Goal: Task Accomplishment & Management: Use online tool/utility

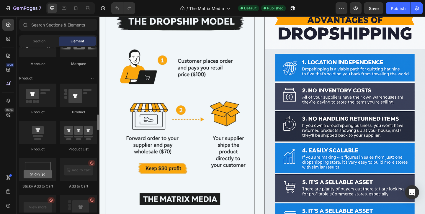
scroll to position [726, 0]
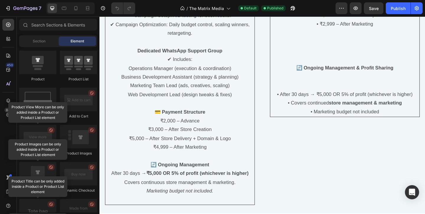
scroll to position [1264, 0]
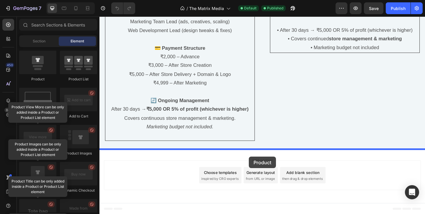
drag, startPoint x: 137, startPoint y: 78, endPoint x: 262, endPoint y: 170, distance: 154.4
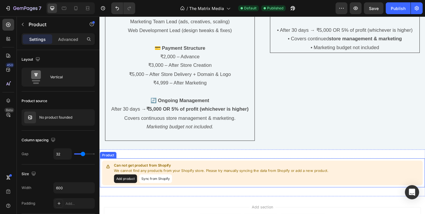
click at [124, 192] on button "Add product" at bounding box center [127, 192] width 25 height 9
click at [161, 189] on button "Sync from Shopify" at bounding box center [160, 192] width 36 height 9
click at [165, 195] on button "Sync from Shopify" at bounding box center [160, 192] width 36 height 9
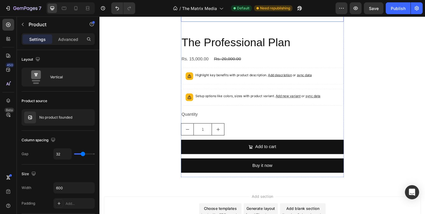
scroll to position [1583, 0]
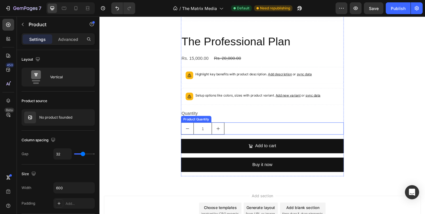
click at [246, 138] on div "1" at bounding box center [276, 138] width 177 height 13
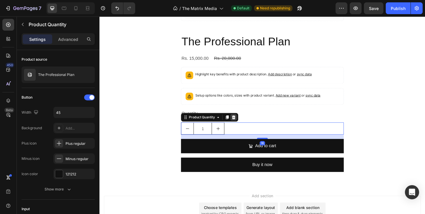
click at [248, 126] on div at bounding box center [244, 126] width 7 height 7
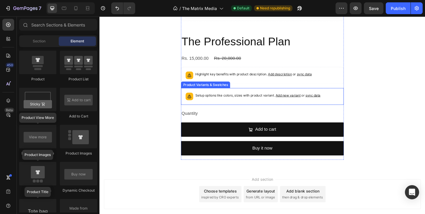
click at [263, 101] on p "Setup options like colors, sizes with product variant. Add new variant or sync …" at bounding box center [271, 102] width 136 height 6
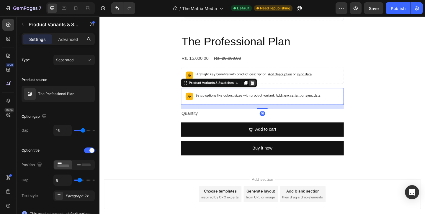
click at [263, 88] on icon at bounding box center [265, 88] width 5 height 5
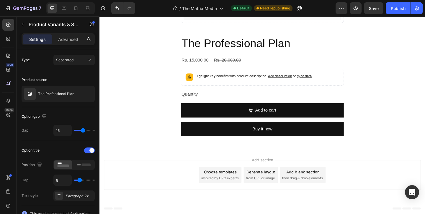
scroll to position [1581, 0]
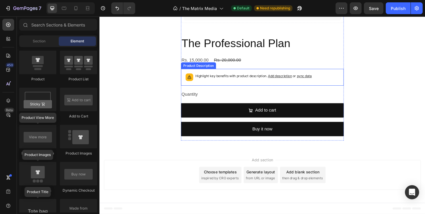
click at [250, 80] on p "Highlight key benefits with product description. Add description or sync data" at bounding box center [266, 81] width 126 height 6
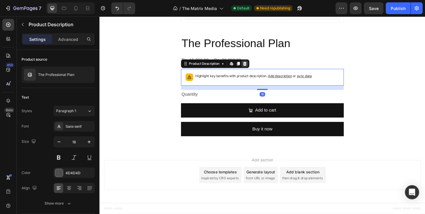
click at [257, 67] on icon at bounding box center [257, 68] width 4 height 4
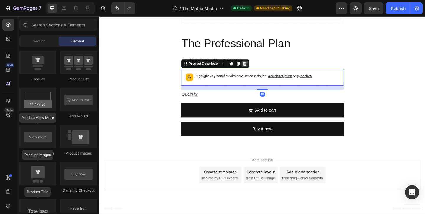
scroll to position [1558, 0]
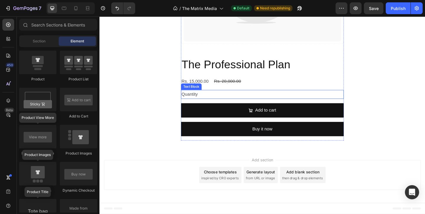
click at [220, 99] on div "Quantity" at bounding box center [276, 101] width 177 height 10
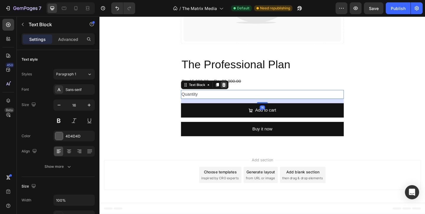
click at [232, 91] on icon at bounding box center [234, 90] width 5 height 5
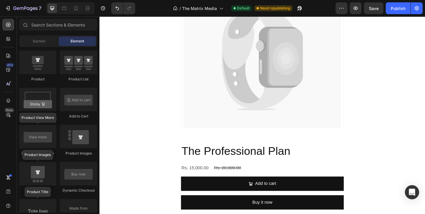
scroll to position [1465, 0]
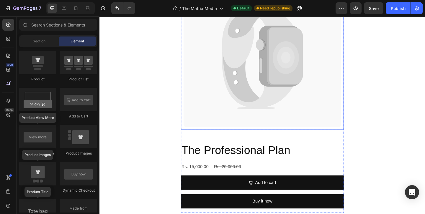
click at [232, 96] on icon at bounding box center [276, 61] width 172 height 152
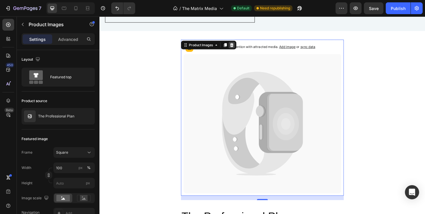
click at [245, 48] on icon at bounding box center [243, 47] width 5 height 5
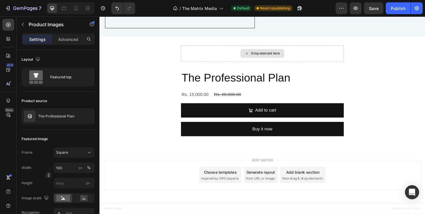
scroll to position [1387, 0]
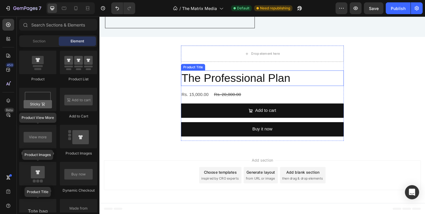
click at [302, 88] on h2 "The Professional Plan" at bounding box center [276, 83] width 177 height 17
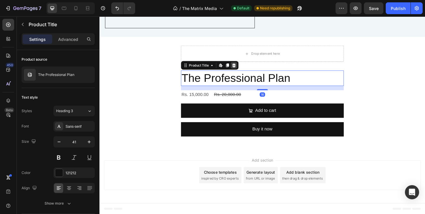
click at [248, 69] on div at bounding box center [245, 69] width 7 height 7
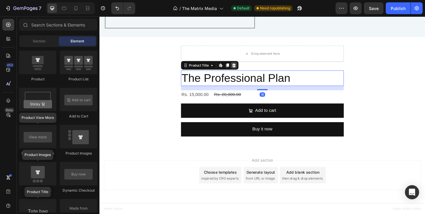
scroll to position [1365, 0]
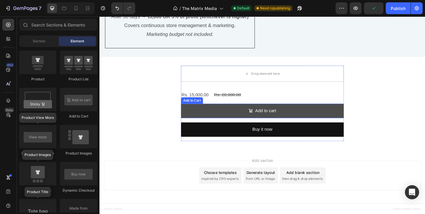
click at [297, 124] on button "Add to cart" at bounding box center [276, 119] width 177 height 16
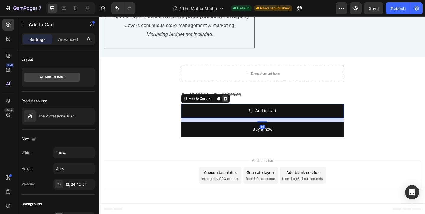
click at [235, 104] on icon at bounding box center [236, 106] width 4 height 4
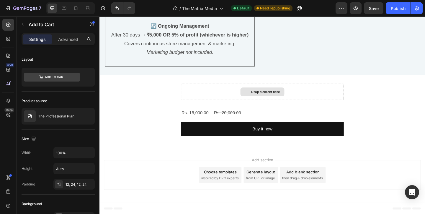
scroll to position [1345, 0]
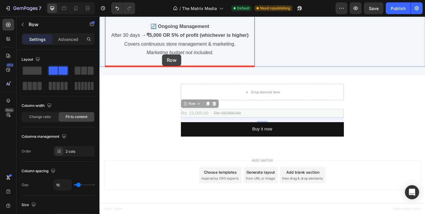
drag, startPoint x: 265, startPoint y: 126, endPoint x: 167, endPoint y: 58, distance: 118.5
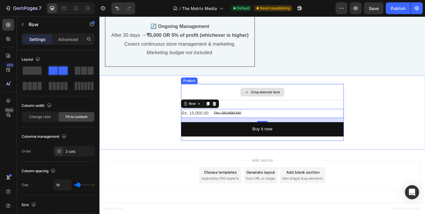
click at [260, 100] on icon at bounding box center [259, 98] width 5 height 5
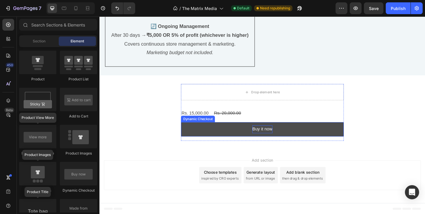
click at [272, 137] on div "Buy it now" at bounding box center [276, 139] width 22 height 9
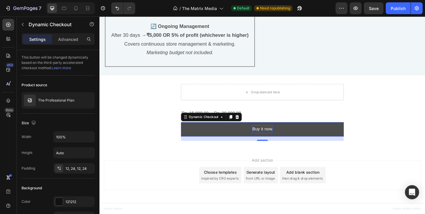
click at [269, 140] on div "Buy it now" at bounding box center [276, 139] width 22 height 9
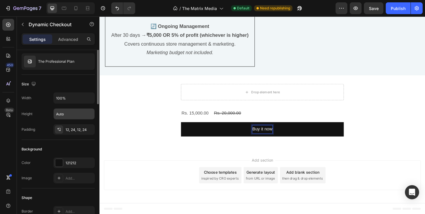
scroll to position [0, 0]
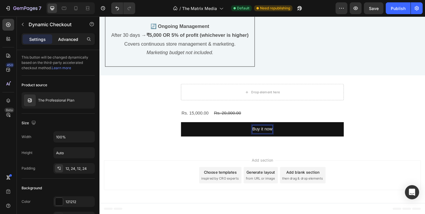
click at [70, 40] on p "Advanced" at bounding box center [68, 39] width 20 height 6
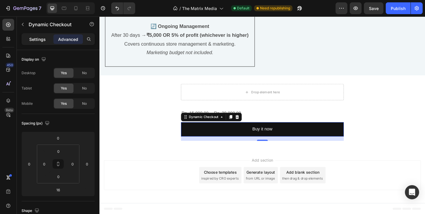
click at [45, 37] on p "Settings" at bounding box center [37, 39] width 17 height 6
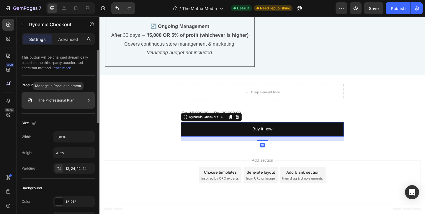
click at [69, 101] on p "The Professional Plan" at bounding box center [56, 100] width 36 height 4
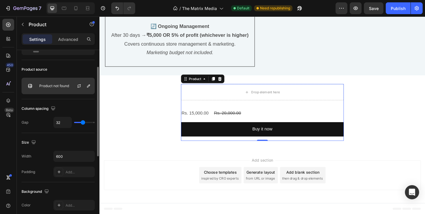
scroll to position [32, 0]
click at [49, 83] on p "Product not found" at bounding box center [54, 85] width 30 height 4
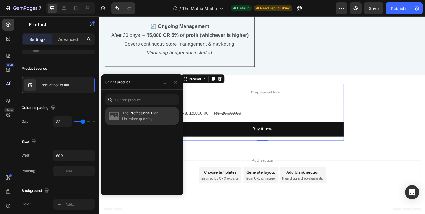
click at [114, 115] on img at bounding box center [114, 116] width 12 height 12
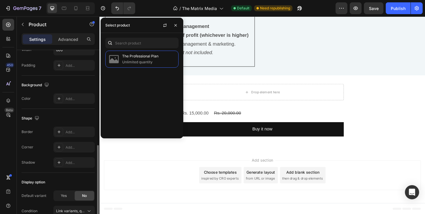
scroll to position [169, 0]
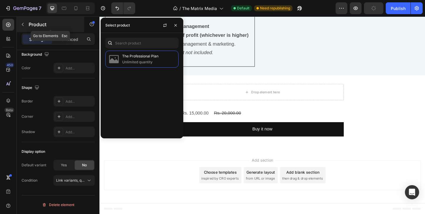
click at [23, 23] on icon "button" at bounding box center [22, 24] width 5 height 5
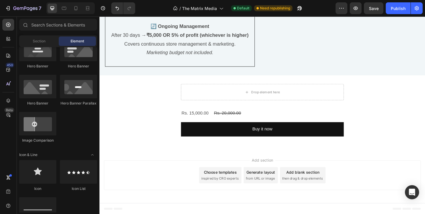
scroll to position [0, 0]
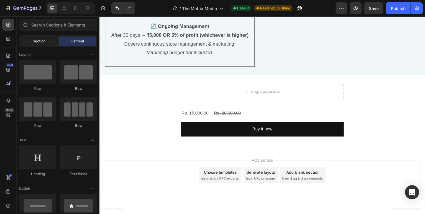
click at [44, 39] on span "Section" at bounding box center [39, 41] width 13 height 5
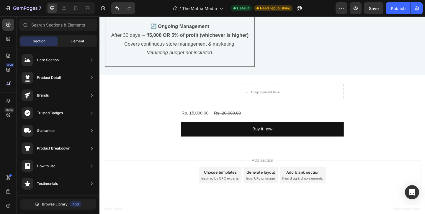
click at [70, 39] on span "Element" at bounding box center [77, 41] width 14 height 5
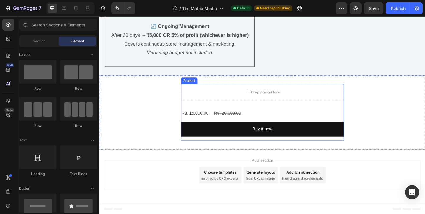
click at [205, 116] on div "Drop element here Rs. 15,000.00 Product Price Product Price Rs. 20,000.00 Produ…" at bounding box center [276, 121] width 177 height 62
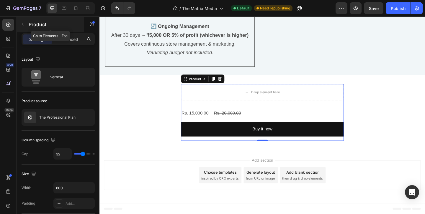
click at [29, 27] on p "Product" at bounding box center [54, 24] width 50 height 7
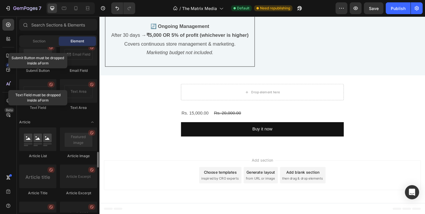
scroll to position [1400, 0]
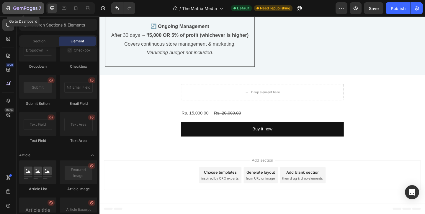
click at [8, 5] on div "7" at bounding box center [23, 8] width 36 height 7
